Goal: Task Accomplishment & Management: Manage account settings

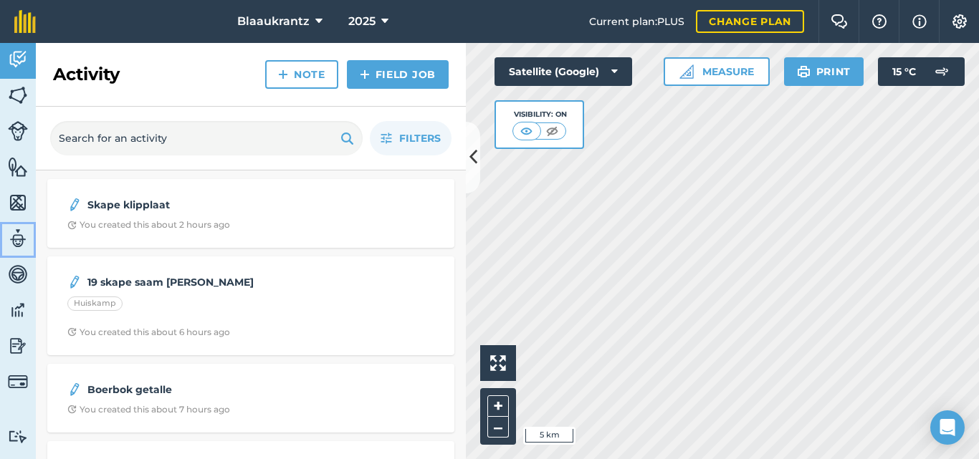
click at [12, 235] on img at bounding box center [18, 238] width 20 height 21
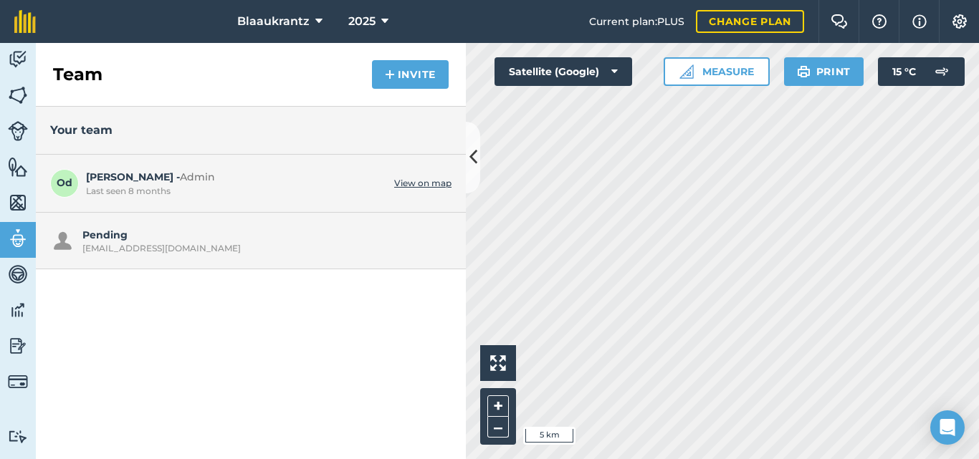
click at [957, 19] on div "Blaaukrantz 2025 Current plan : PLUS Change plan Farm Chat Help Info Settings B…" at bounding box center [489, 229] width 979 height 459
click at [957, 19] on img at bounding box center [959, 21] width 17 height 14
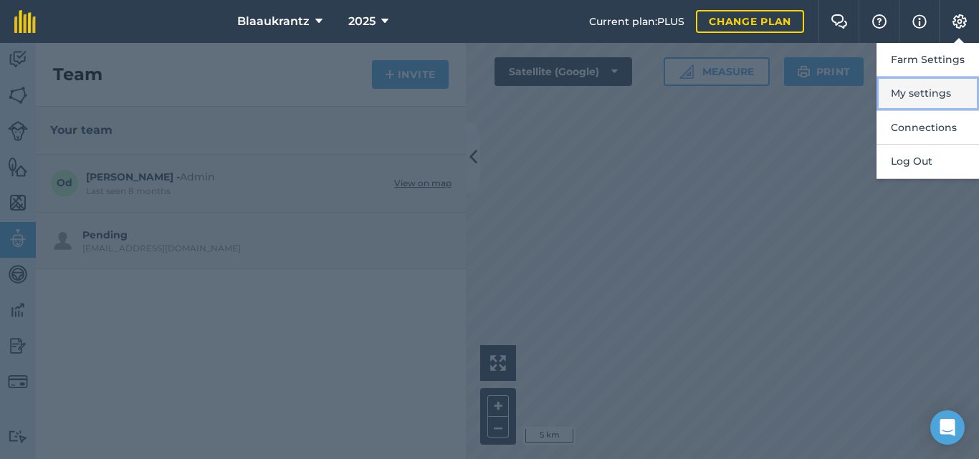
click at [927, 92] on button "My settings" at bounding box center [927, 94] width 102 height 34
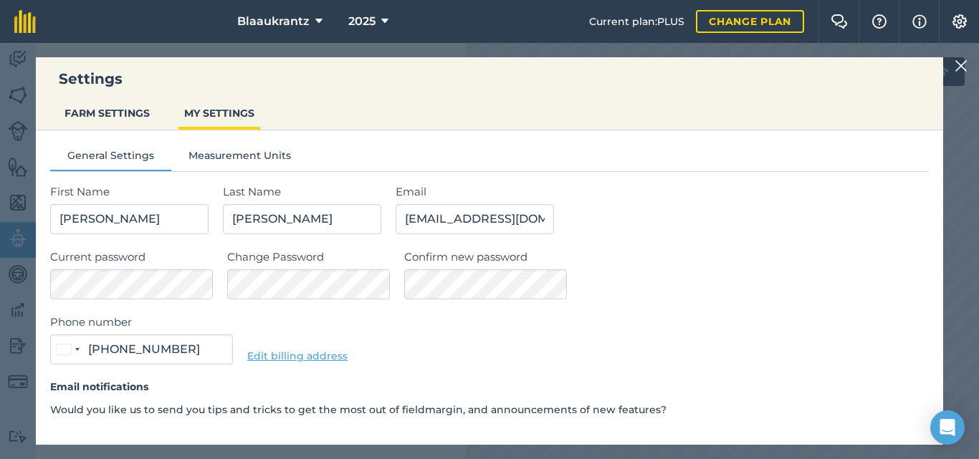
type input "082 822 4917"
click at [391, 335] on div "Phone number [GEOGRAPHIC_DATA] +27 244 results found [GEOGRAPHIC_DATA] +93 [GEO…" at bounding box center [489, 339] width 879 height 51
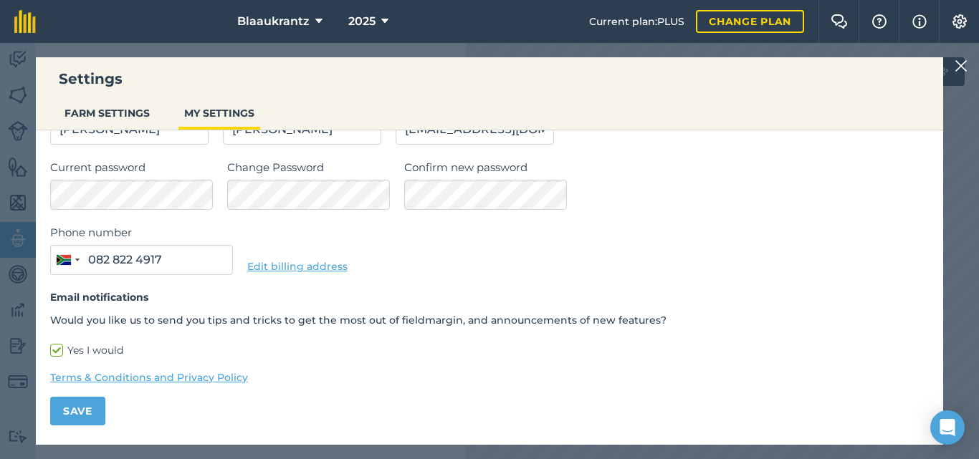
scroll to position [90, 0]
click at [75, 415] on button "Save" at bounding box center [77, 410] width 55 height 29
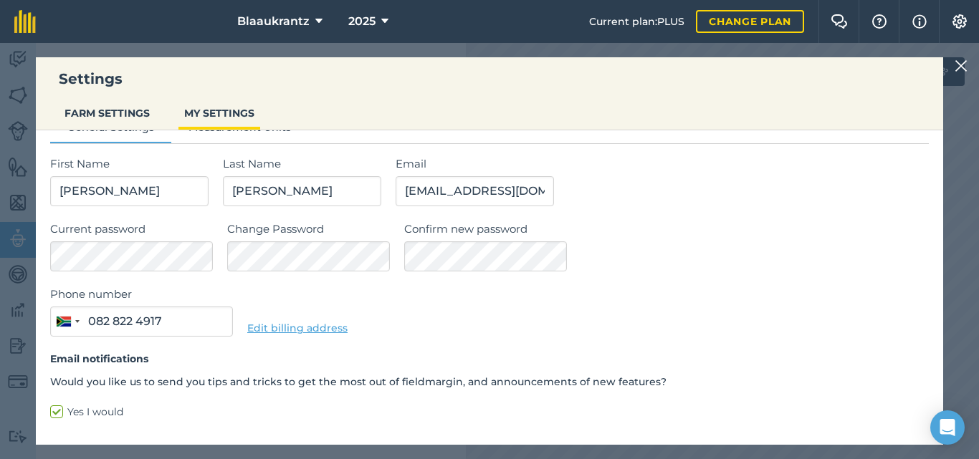
scroll to position [0, 0]
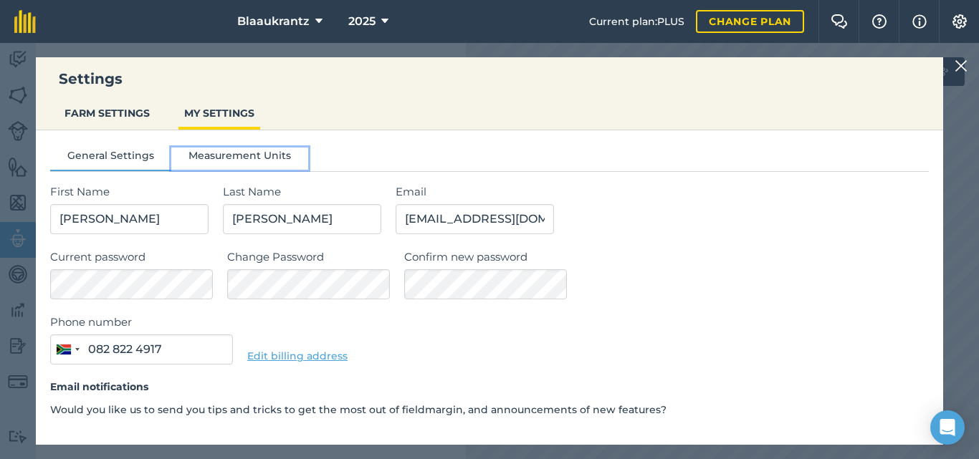
click at [231, 154] on button "Measurement Units" at bounding box center [239, 158] width 137 height 21
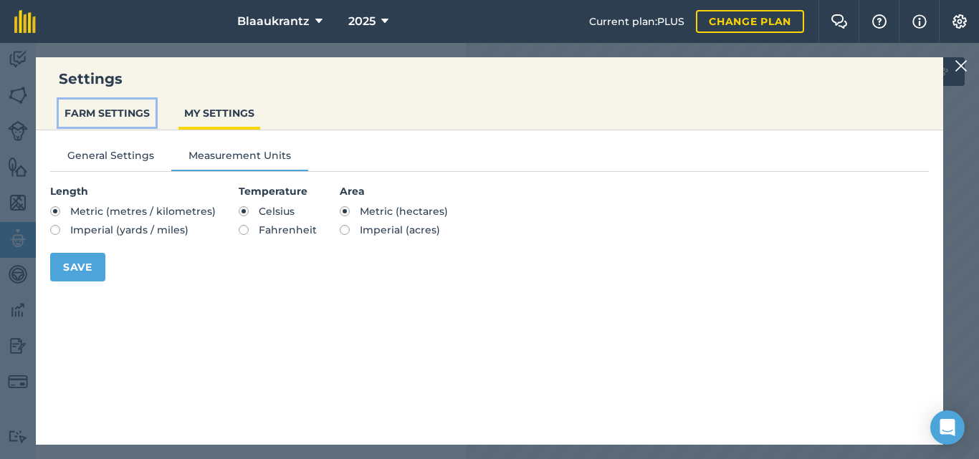
click at [87, 110] on button "FARM SETTINGS" at bounding box center [107, 113] width 97 height 27
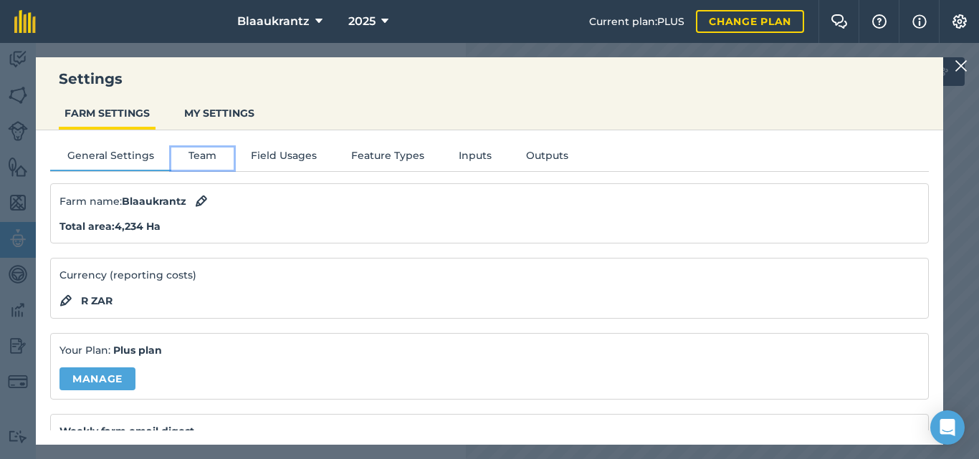
click at [197, 153] on button "Team" at bounding box center [202, 158] width 62 height 21
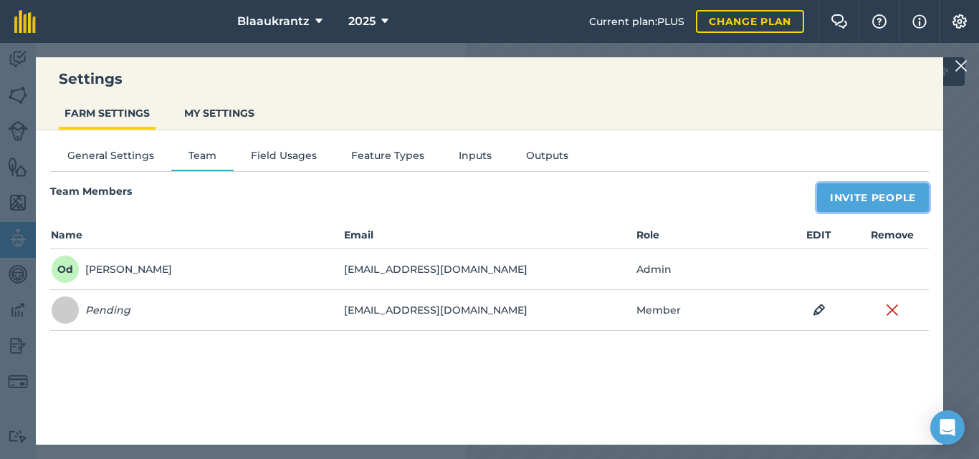
click at [861, 195] on button "Invite People" at bounding box center [873, 197] width 112 height 29
select select "MEMBER"
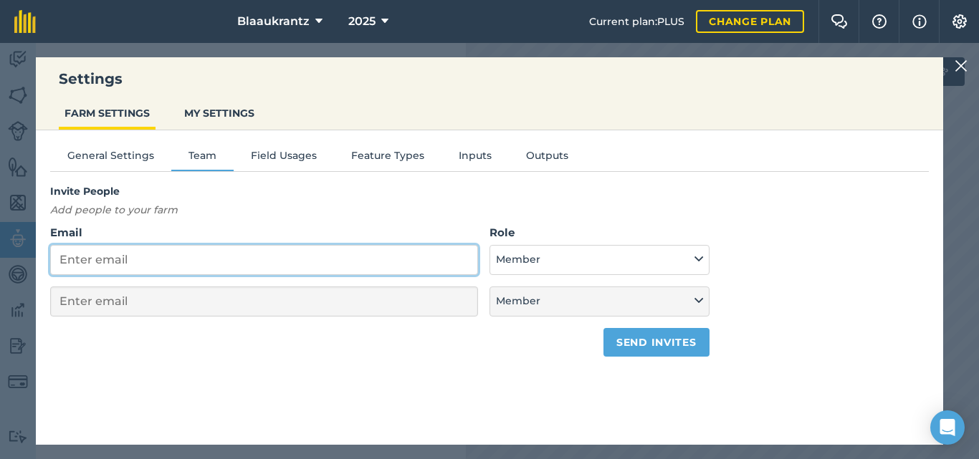
click at [68, 262] on input "Email" at bounding box center [264, 260] width 428 height 30
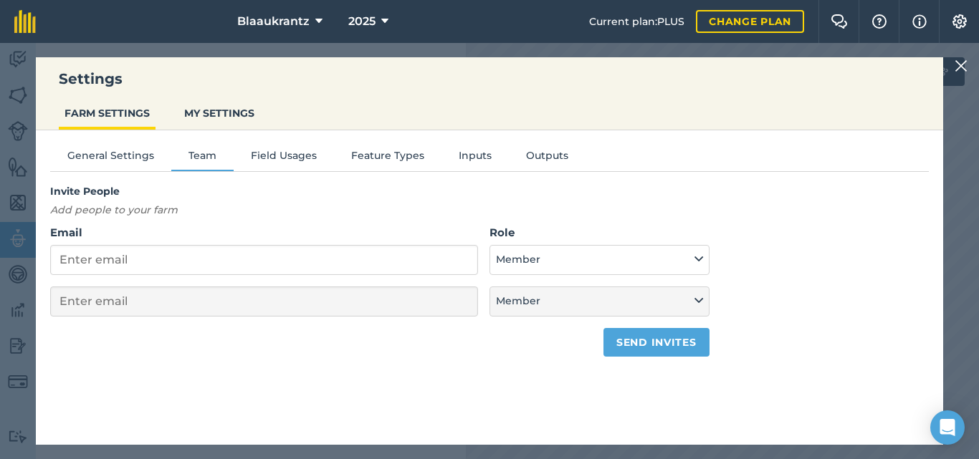
click at [62, 209] on em "Add people to your farm" at bounding box center [114, 210] width 128 height 13
drag, startPoint x: 62, startPoint y: 209, endPoint x: 350, endPoint y: 202, distance: 288.8
click at [350, 202] on p "Add people to your farm" at bounding box center [379, 210] width 659 height 16
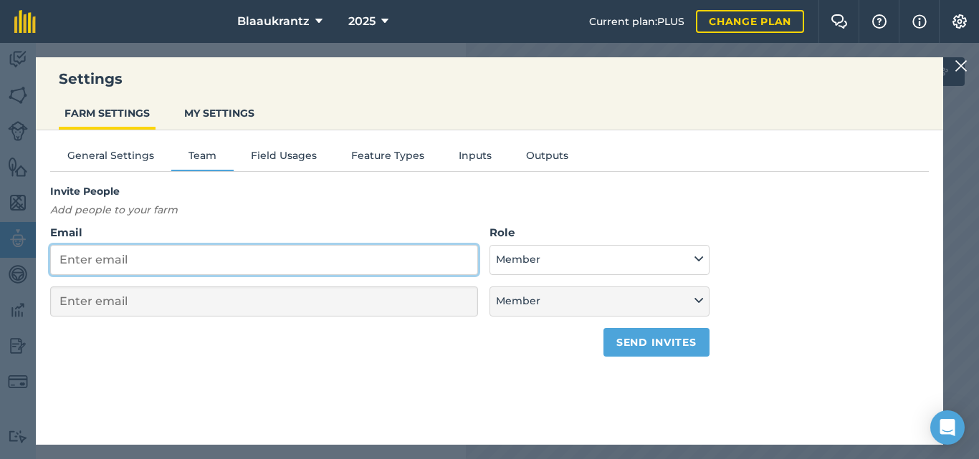
click at [67, 264] on input "Email" at bounding box center [264, 260] width 428 height 30
type input "o"
select select "MEMBER"
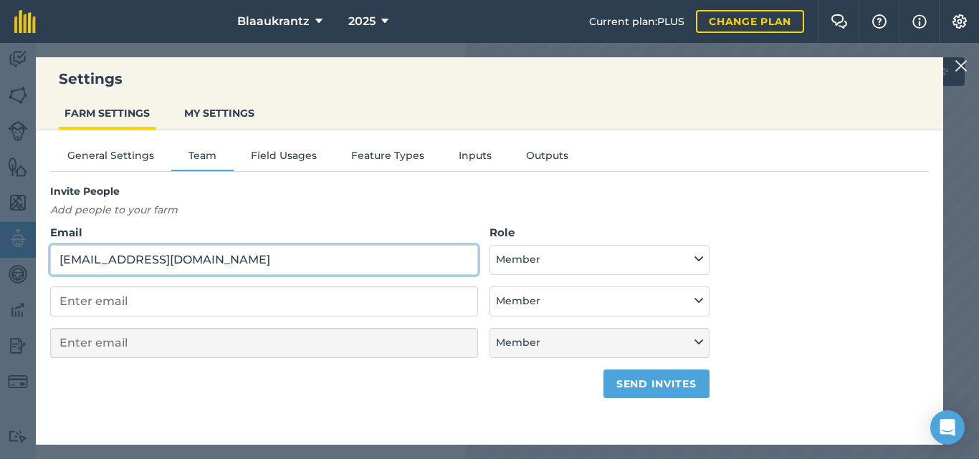
type input "[EMAIL_ADDRESS][DOMAIN_NAME]"
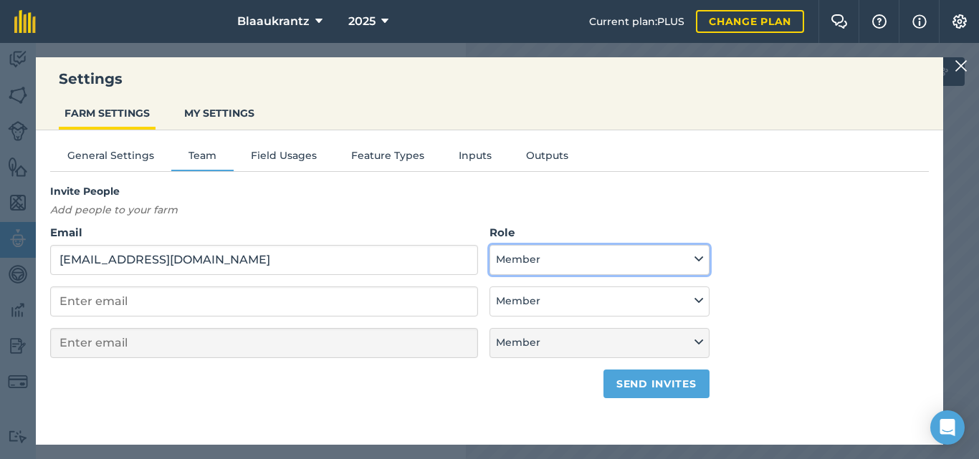
click at [696, 261] on icon at bounding box center [698, 260] width 9 height 16
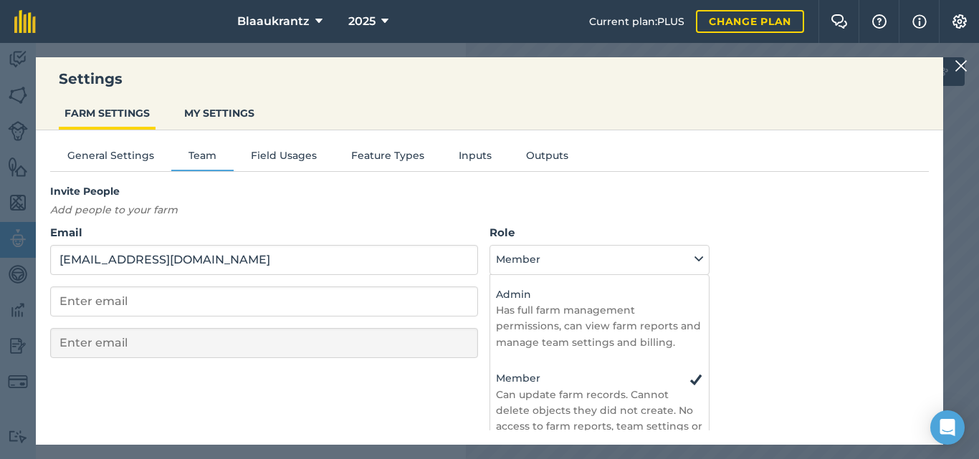
click at [748, 227] on div "Invite People Add people to your farm Email [EMAIL_ADDRESS][DOMAIN_NAME] Role A…" at bounding box center [489, 290] width 879 height 215
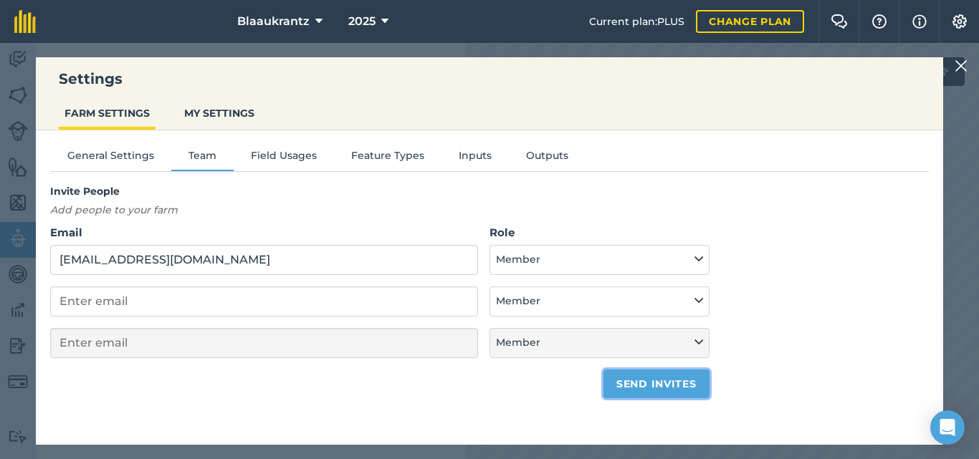
click at [647, 382] on button "Send invites" at bounding box center [655, 384] width 105 height 29
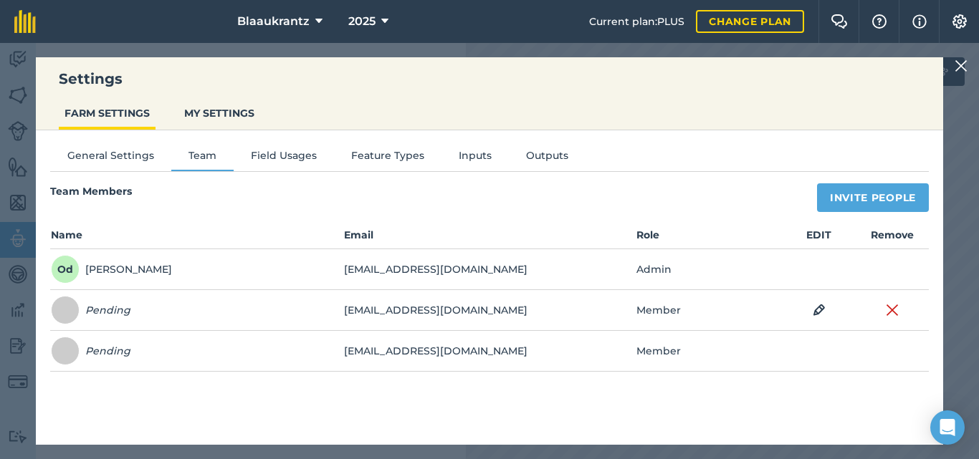
click at [810, 310] on td "EDIT" at bounding box center [818, 310] width 73 height 41
click at [817, 308] on img at bounding box center [819, 310] width 13 height 17
select select "MEMBER"
click at [815, 310] on button "Save" at bounding box center [818, 311] width 55 height 23
click at [375, 159] on button "Feature Types" at bounding box center [387, 158] width 107 height 21
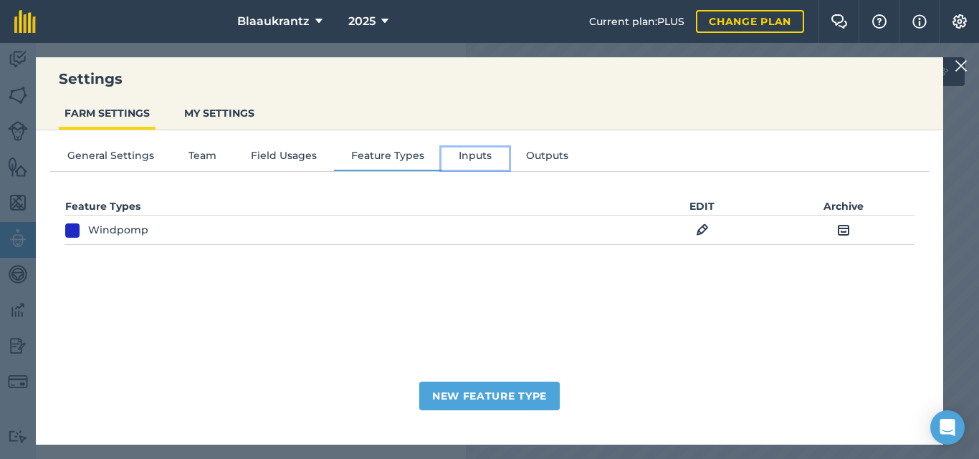
click at [467, 164] on button "Inputs" at bounding box center [474, 158] width 67 height 21
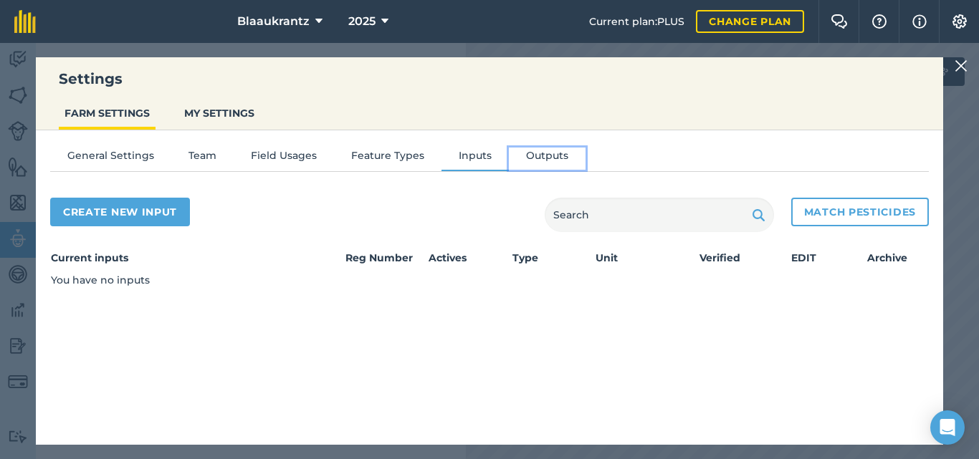
click at [542, 149] on button "Outputs" at bounding box center [547, 158] width 77 height 21
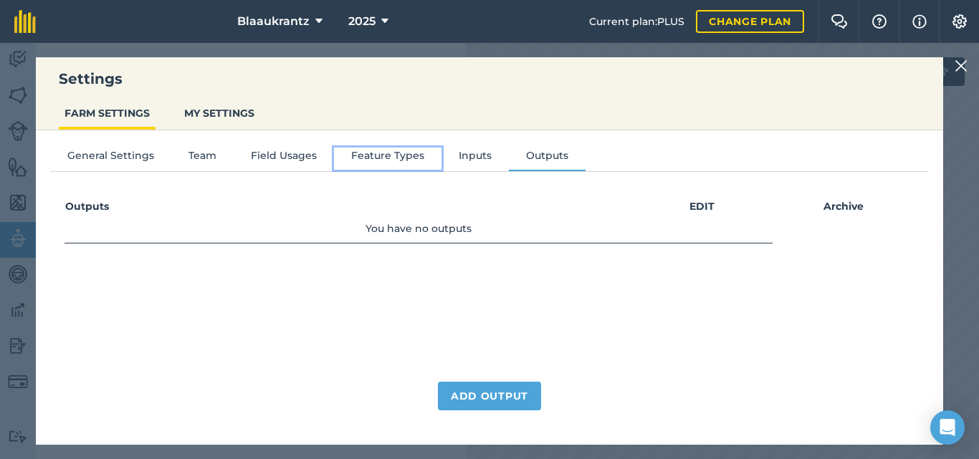
click at [365, 150] on button "Feature Types" at bounding box center [387, 158] width 107 height 21
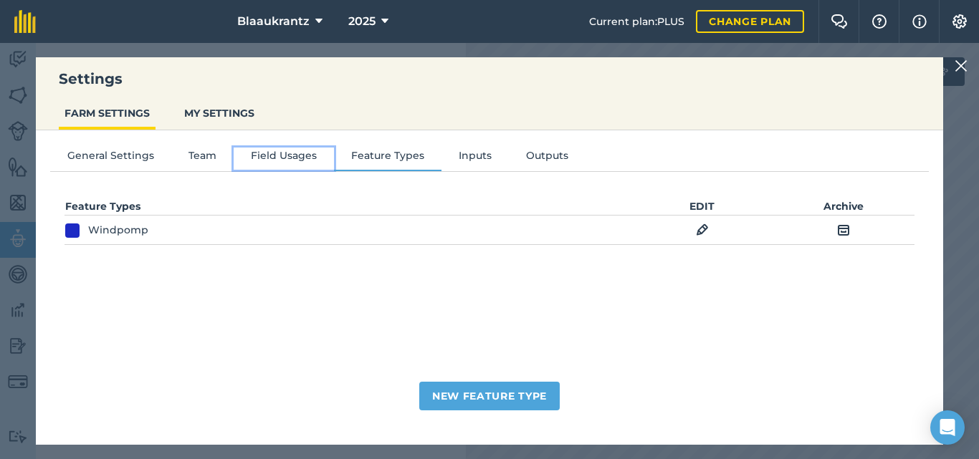
click at [273, 150] on button "Field Usages" at bounding box center [284, 158] width 100 height 21
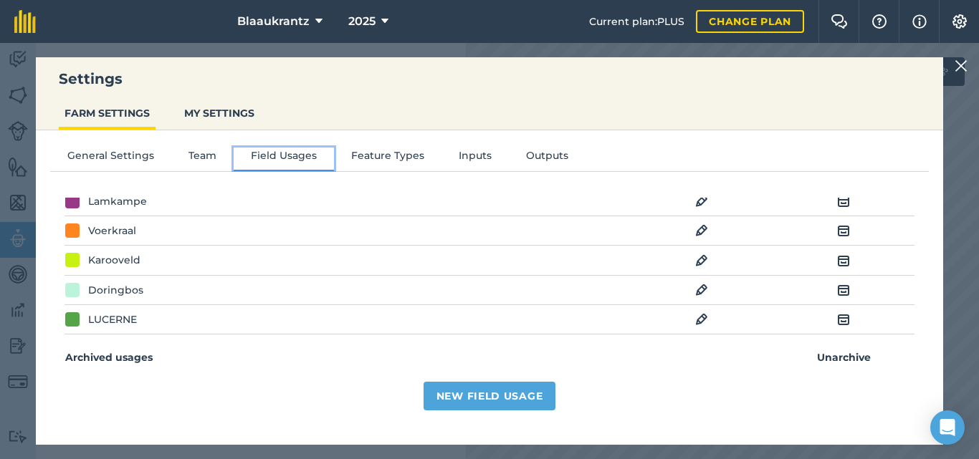
scroll to position [185, 0]
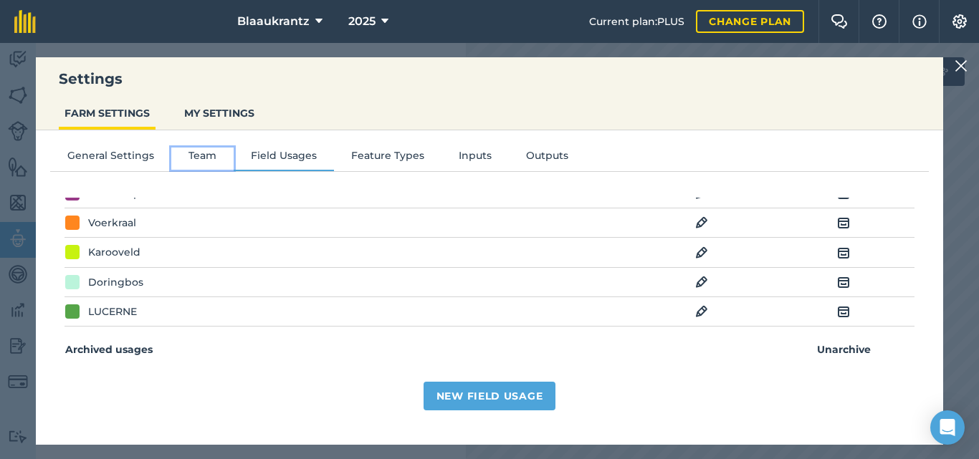
click at [191, 156] on button "Team" at bounding box center [202, 158] width 62 height 21
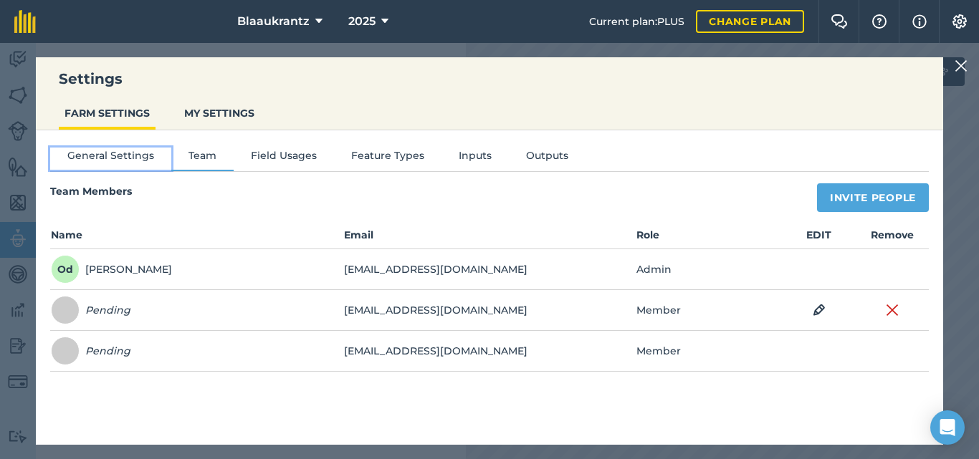
click at [101, 162] on button "General Settings" at bounding box center [110, 158] width 121 height 21
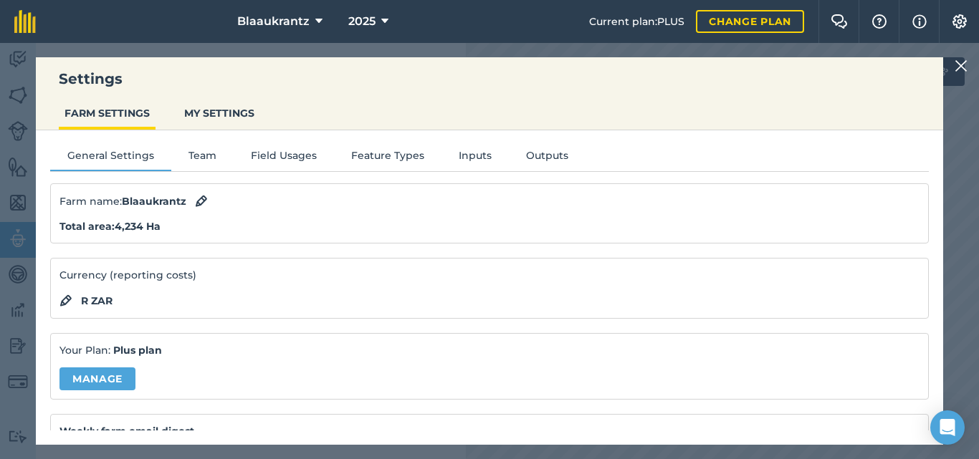
click at [961, 58] on img at bounding box center [960, 65] width 13 height 17
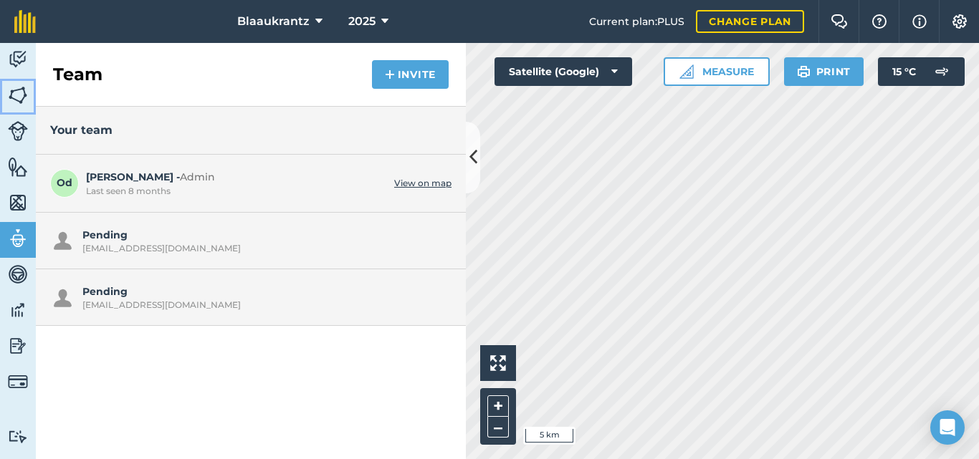
click at [10, 91] on img at bounding box center [18, 95] width 20 height 21
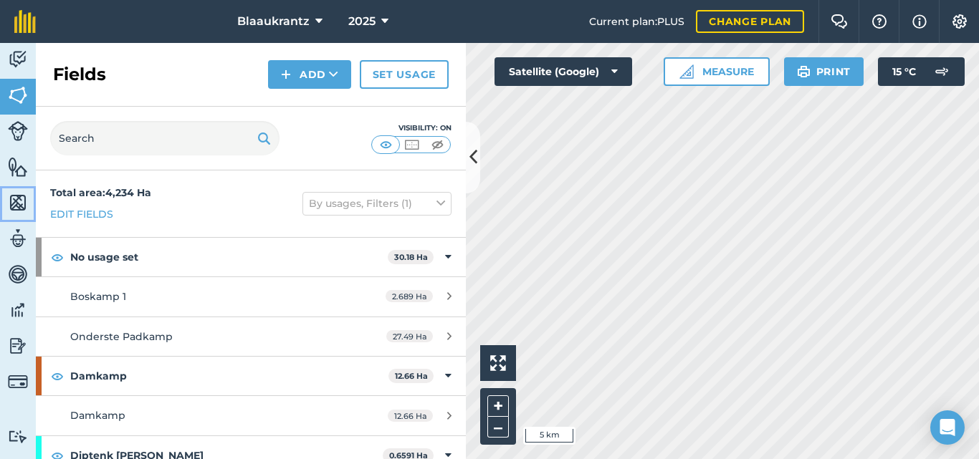
click at [19, 203] on img at bounding box center [18, 202] width 20 height 21
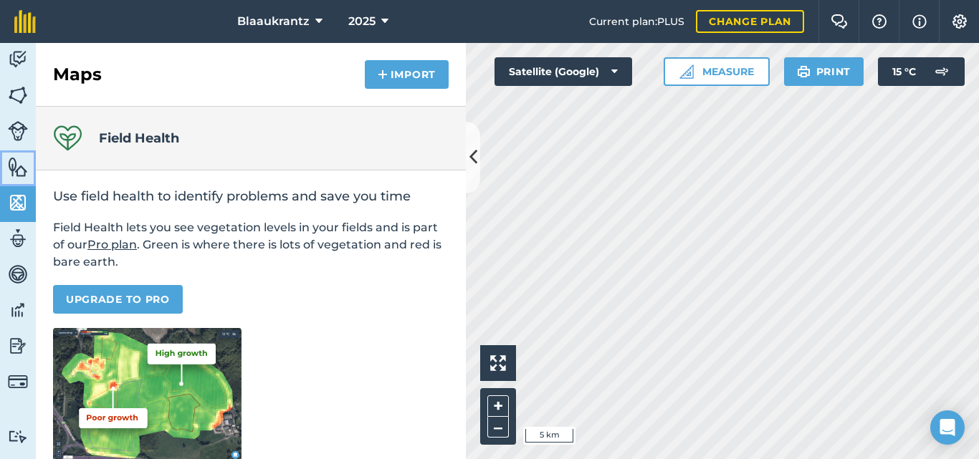
click at [13, 165] on img at bounding box center [18, 166] width 20 height 21
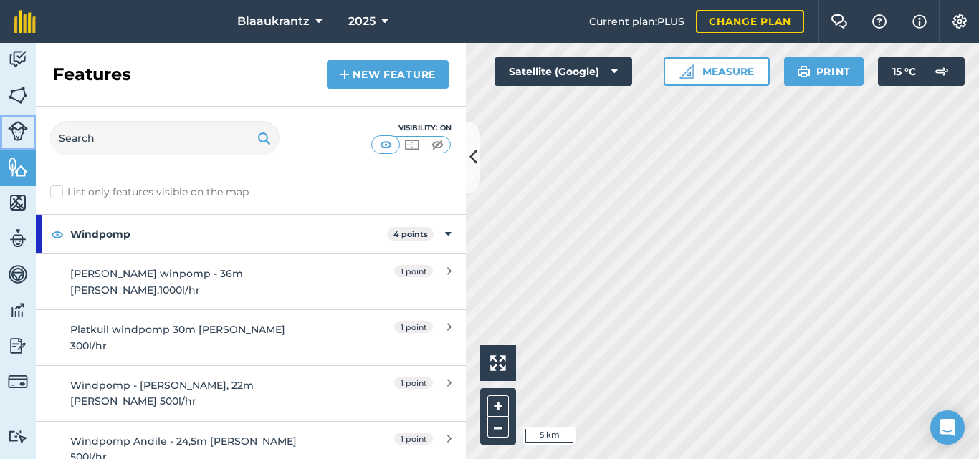
click at [15, 124] on img at bounding box center [18, 131] width 20 height 20
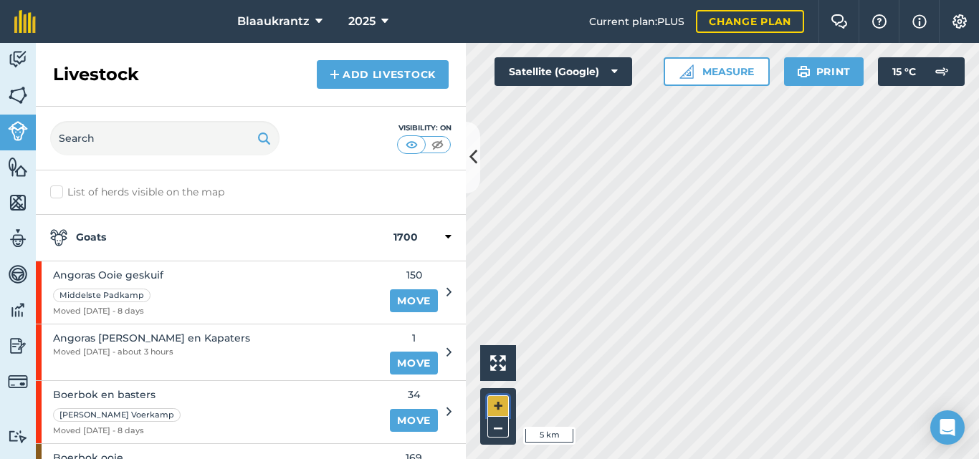
click at [493, 408] on button "+" at bounding box center [497, 406] width 21 height 21
click at [435, 351] on div "Angoras [PERSON_NAME] en Kapaters Moved [DATE] - about 3 hours 1 Move" at bounding box center [244, 353] width 416 height 56
click at [446, 351] on icon at bounding box center [448, 352] width 5 height 13
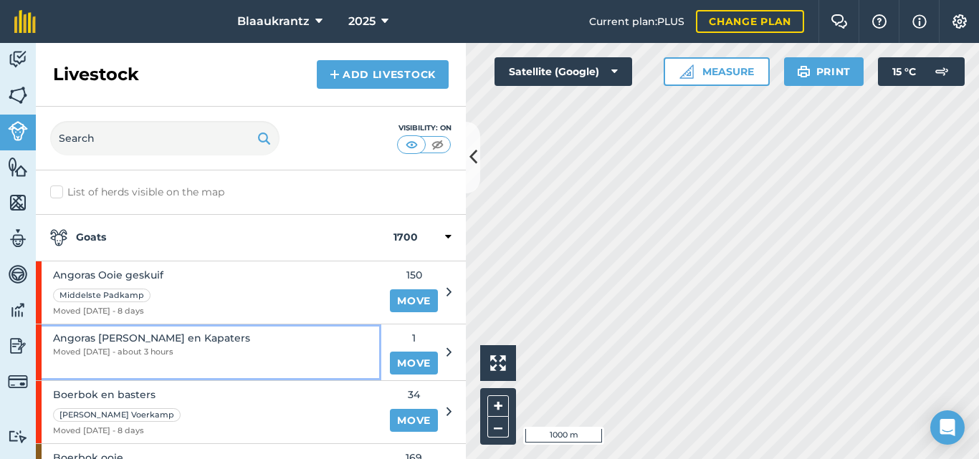
click at [107, 349] on span "Moved [DATE] - about 3 hours" at bounding box center [151, 352] width 197 height 13
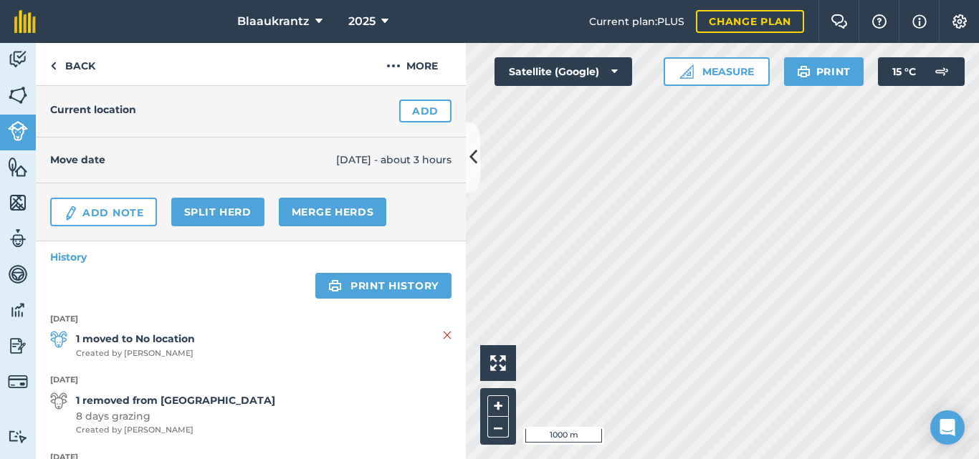
scroll to position [102, 0]
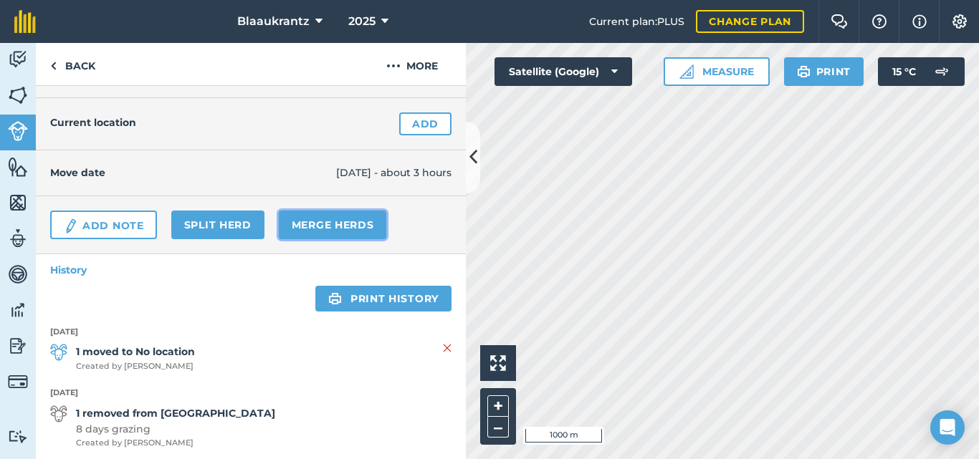
click at [316, 222] on link "Merge Herds" at bounding box center [333, 225] width 108 height 29
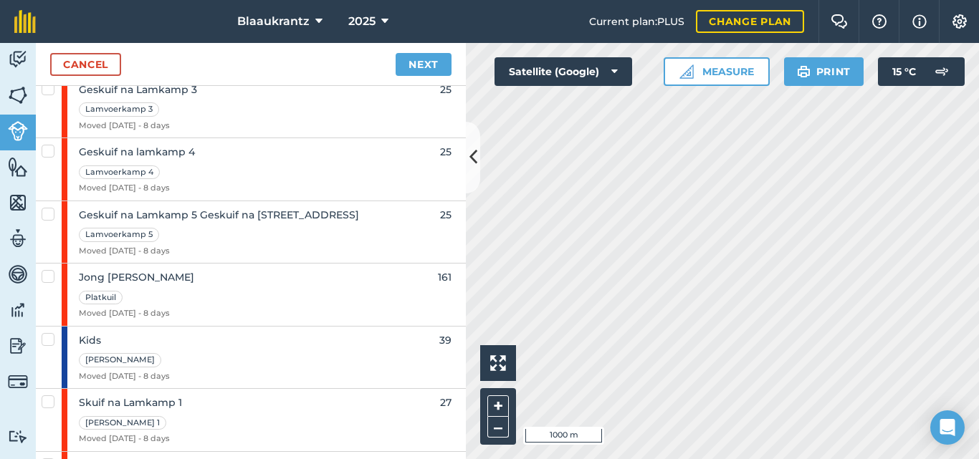
scroll to position [1330, 0]
click at [44, 268] on label at bounding box center [50, 268] width 17 height 0
click at [44, 274] on input "checkbox" at bounding box center [46, 272] width 9 height 9
checkbox input "true"
click at [414, 62] on link "Next" at bounding box center [424, 64] width 56 height 23
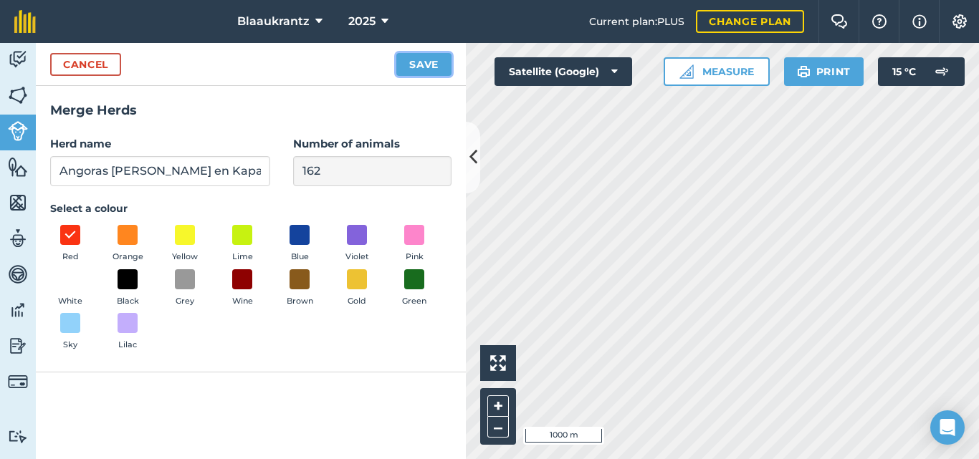
click at [426, 63] on button "Save" at bounding box center [423, 64] width 55 height 23
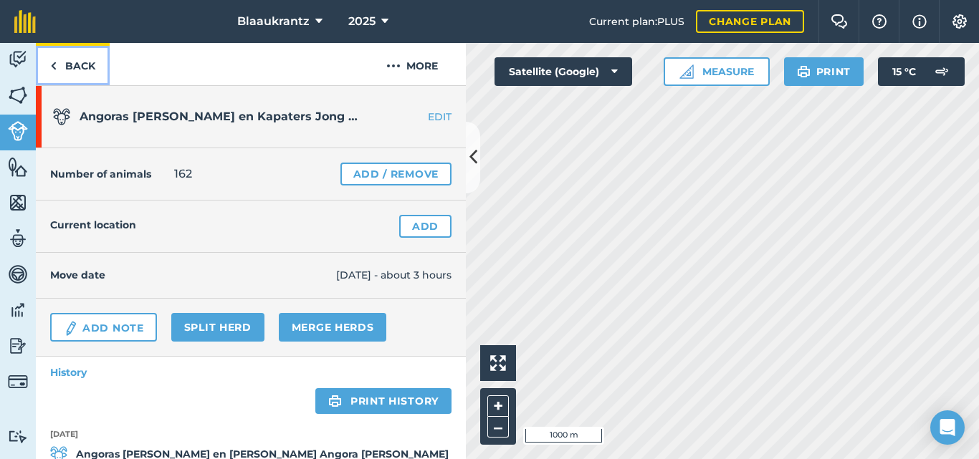
click at [72, 64] on link "Back" at bounding box center [73, 64] width 74 height 42
click at [475, 155] on icon at bounding box center [473, 157] width 8 height 25
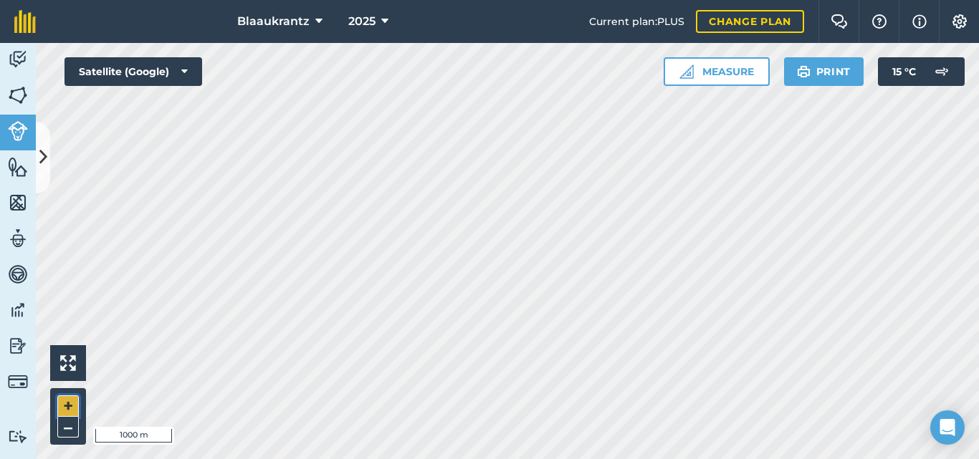
click at [68, 398] on button "+" at bounding box center [67, 406] width 21 height 21
click at [704, 0] on html "Blaaukrantz 2025 Current plan : PLUS Change plan Farm Chat Help Info Settings B…" at bounding box center [489, 229] width 979 height 459
click at [42, 161] on icon at bounding box center [43, 157] width 8 height 25
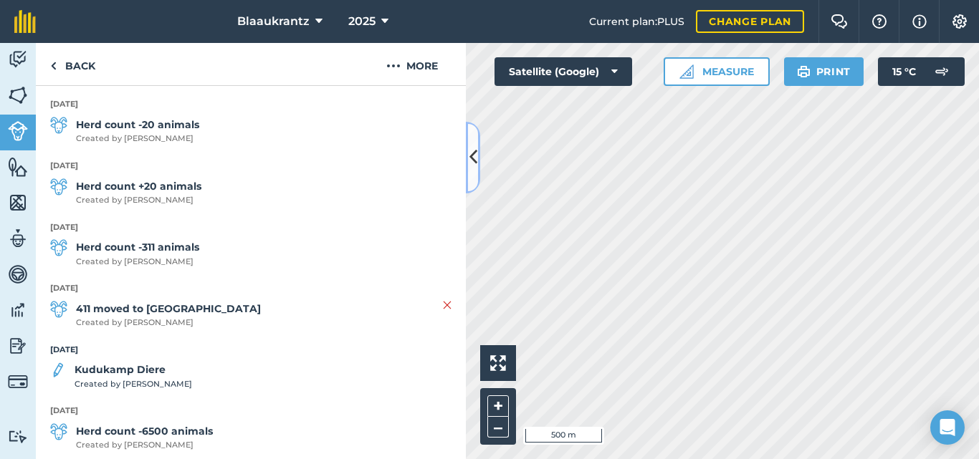
scroll to position [1293, 0]
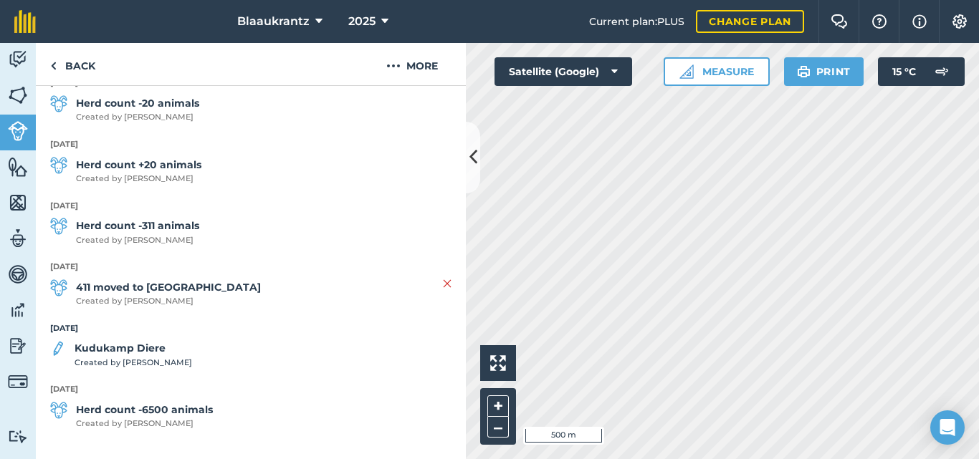
click at [130, 415] on strong "Herd count -6500 animals" at bounding box center [144, 410] width 137 height 16
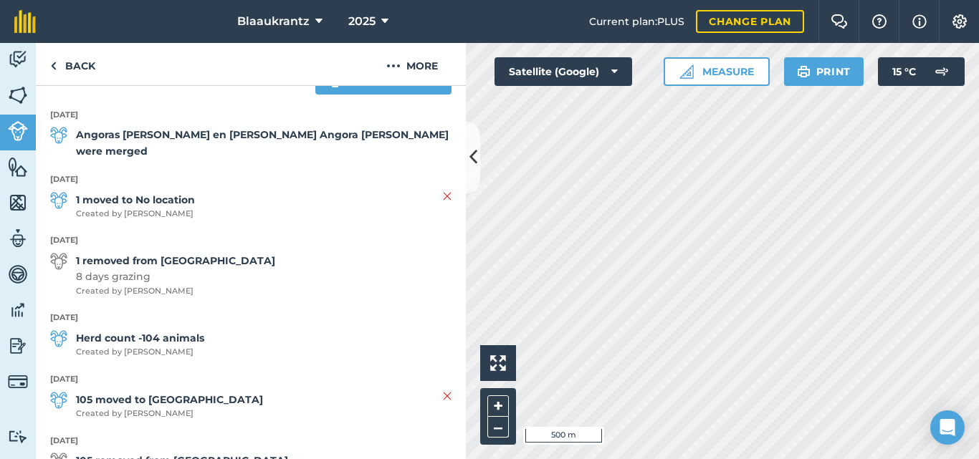
scroll to position [0, 0]
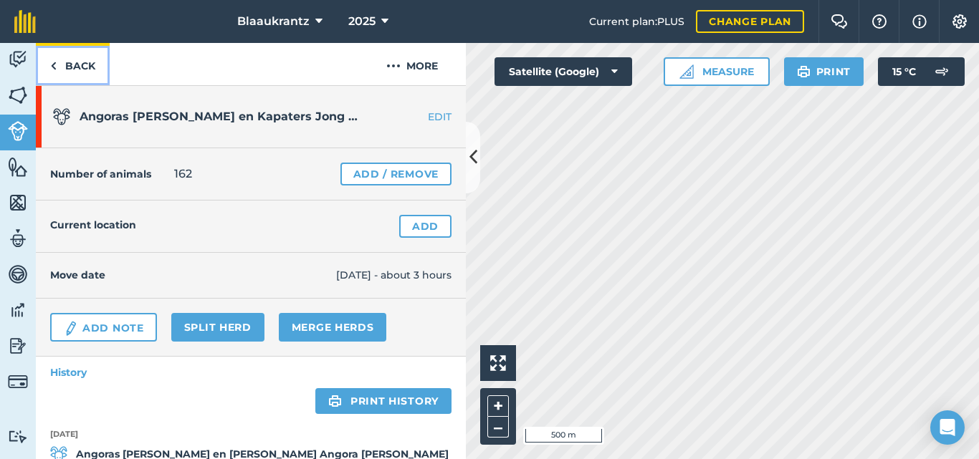
click at [72, 64] on link "Back" at bounding box center [73, 64] width 74 height 42
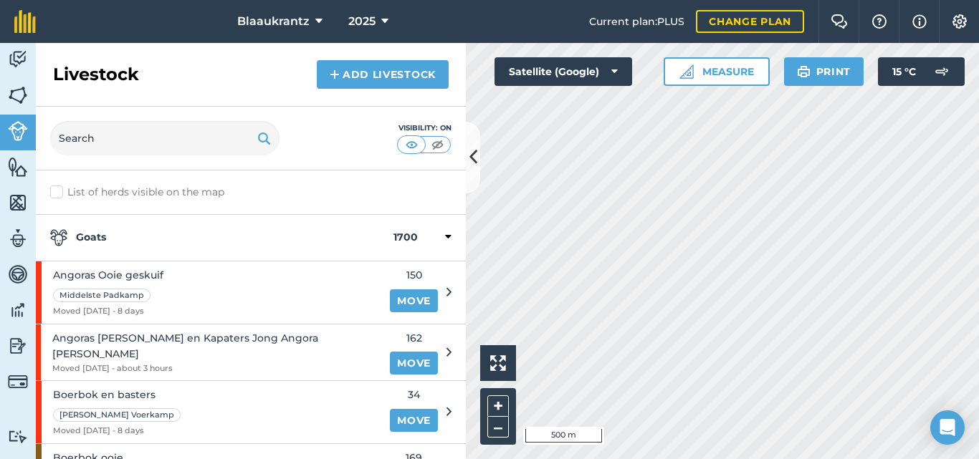
click at [445, 232] on icon at bounding box center [448, 237] width 6 height 13
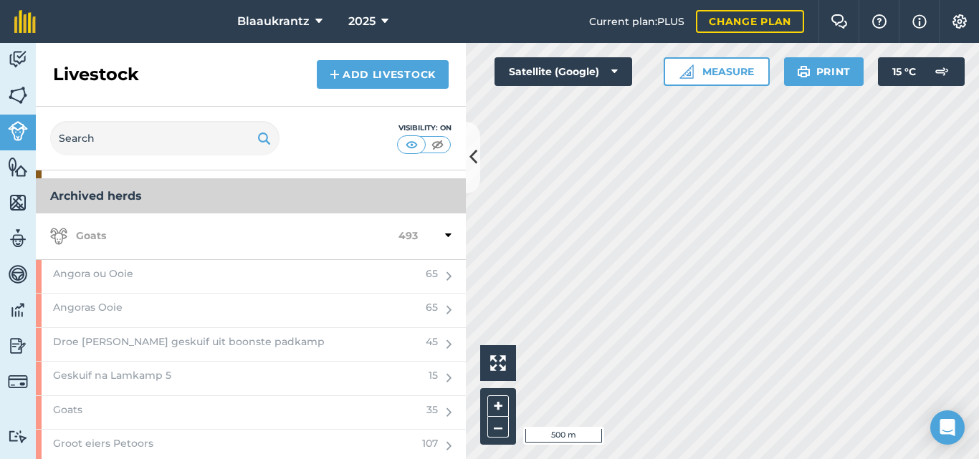
scroll to position [654, 0]
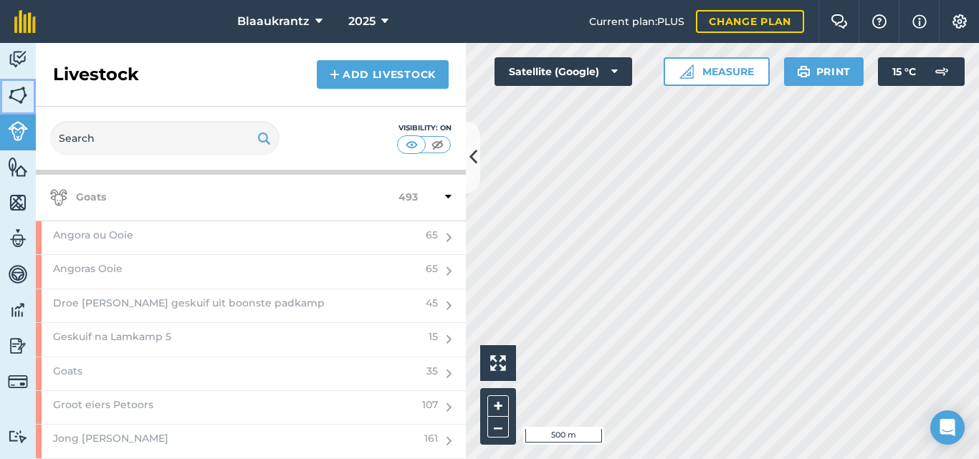
click at [16, 92] on img at bounding box center [18, 95] width 20 height 21
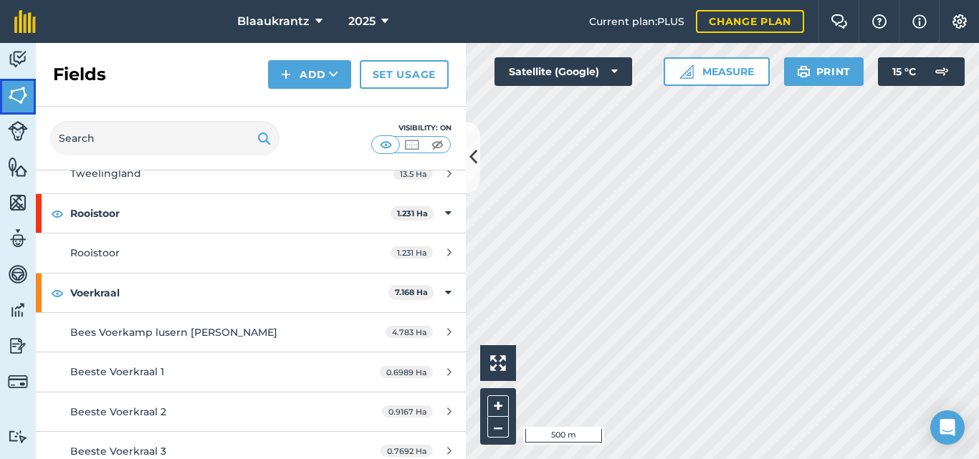
scroll to position [2555, 0]
